Goal: Task Accomplishment & Management: Manage account settings

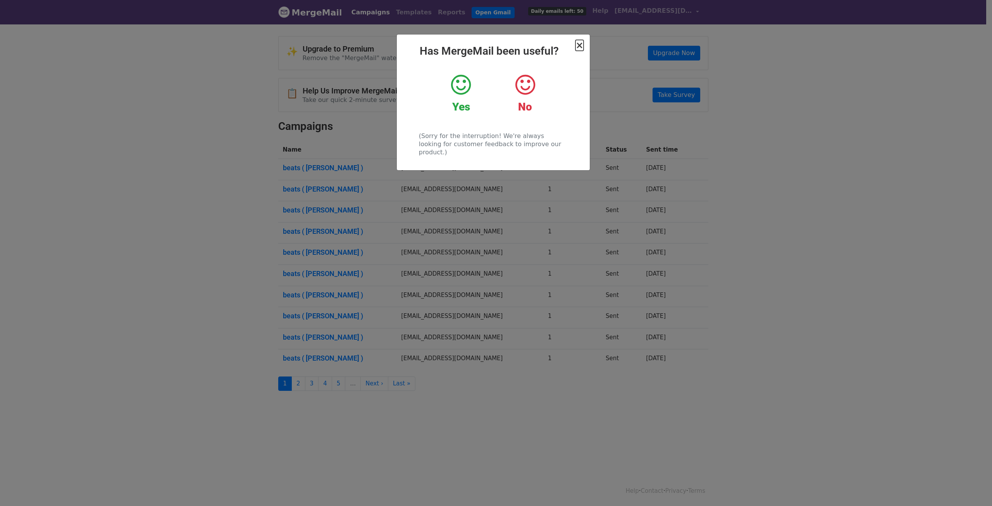
click at [577, 46] on span "×" at bounding box center [580, 45] width 8 height 11
click at [582, 48] on span "×" at bounding box center [580, 45] width 8 height 11
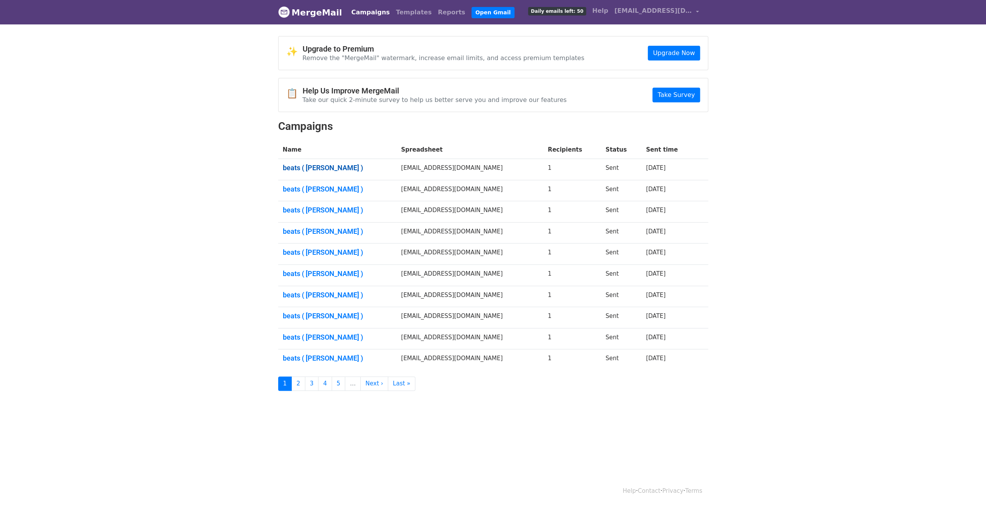
click at [324, 169] on link "beats ( sorrovw )" at bounding box center [337, 168] width 109 height 9
click at [311, 252] on link "beats ( sorrovw )" at bounding box center [337, 252] width 109 height 9
click at [319, 231] on link "beats ( sorrovw )" at bounding box center [337, 231] width 109 height 9
click at [312, 201] on td "beats ( sorrovw )" at bounding box center [337, 211] width 119 height 21
click at [312, 206] on link "beats ( sorrovw )" at bounding box center [337, 210] width 109 height 9
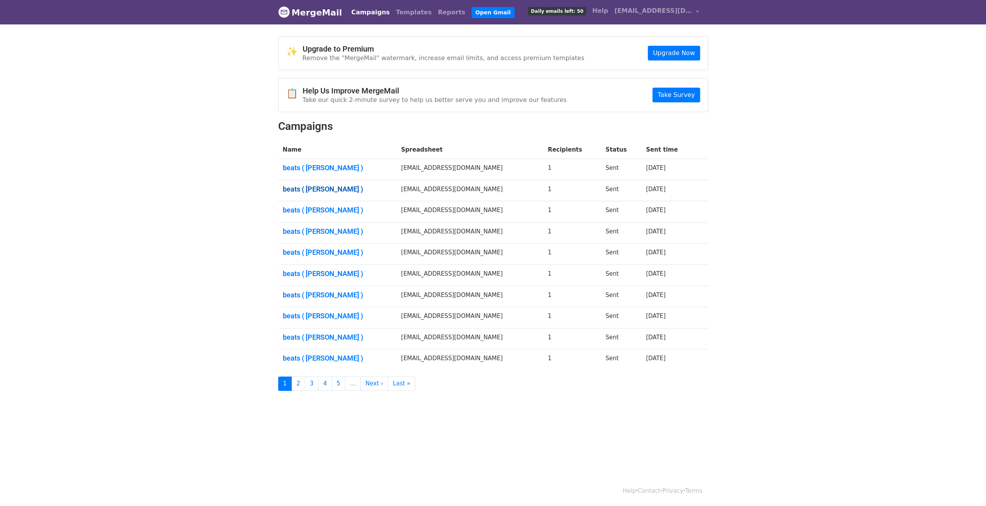
click at [315, 187] on link "beats ( sorrovw )" at bounding box center [337, 189] width 109 height 9
click at [286, 7] on img at bounding box center [284, 12] width 12 height 12
